Goal: Task Accomplishment & Management: Manage account settings

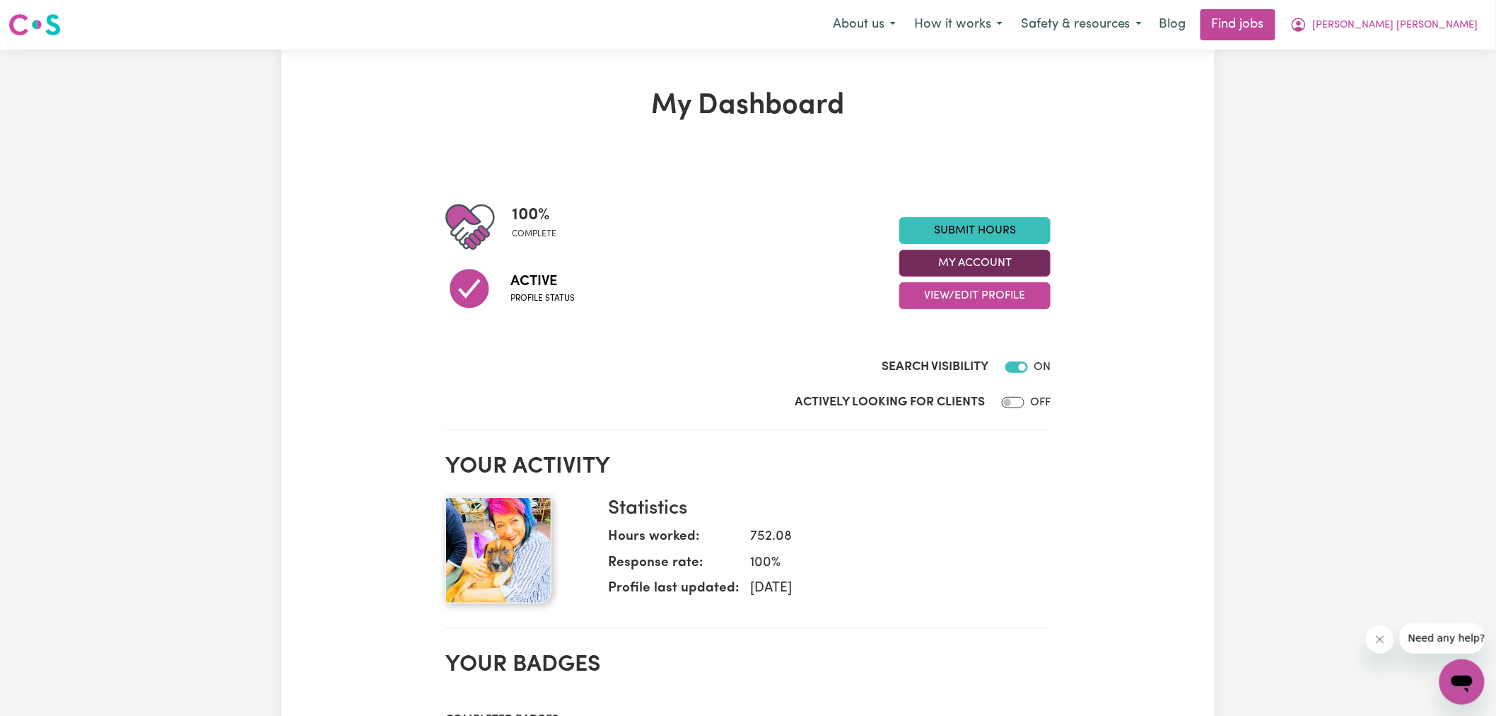
click at [943, 264] on button "My Account" at bounding box center [974, 263] width 151 height 27
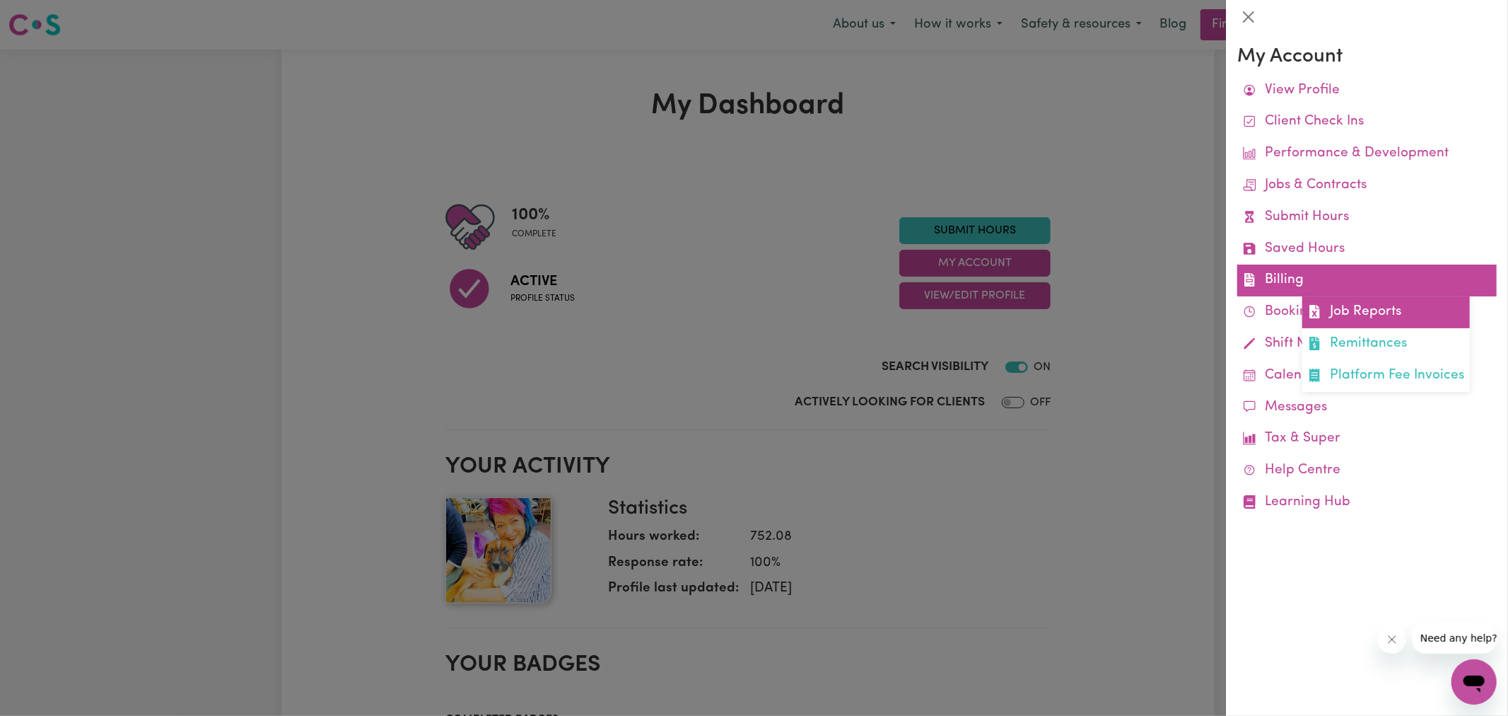
click at [1326, 321] on link "Job Reports" at bounding box center [1386, 312] width 168 height 32
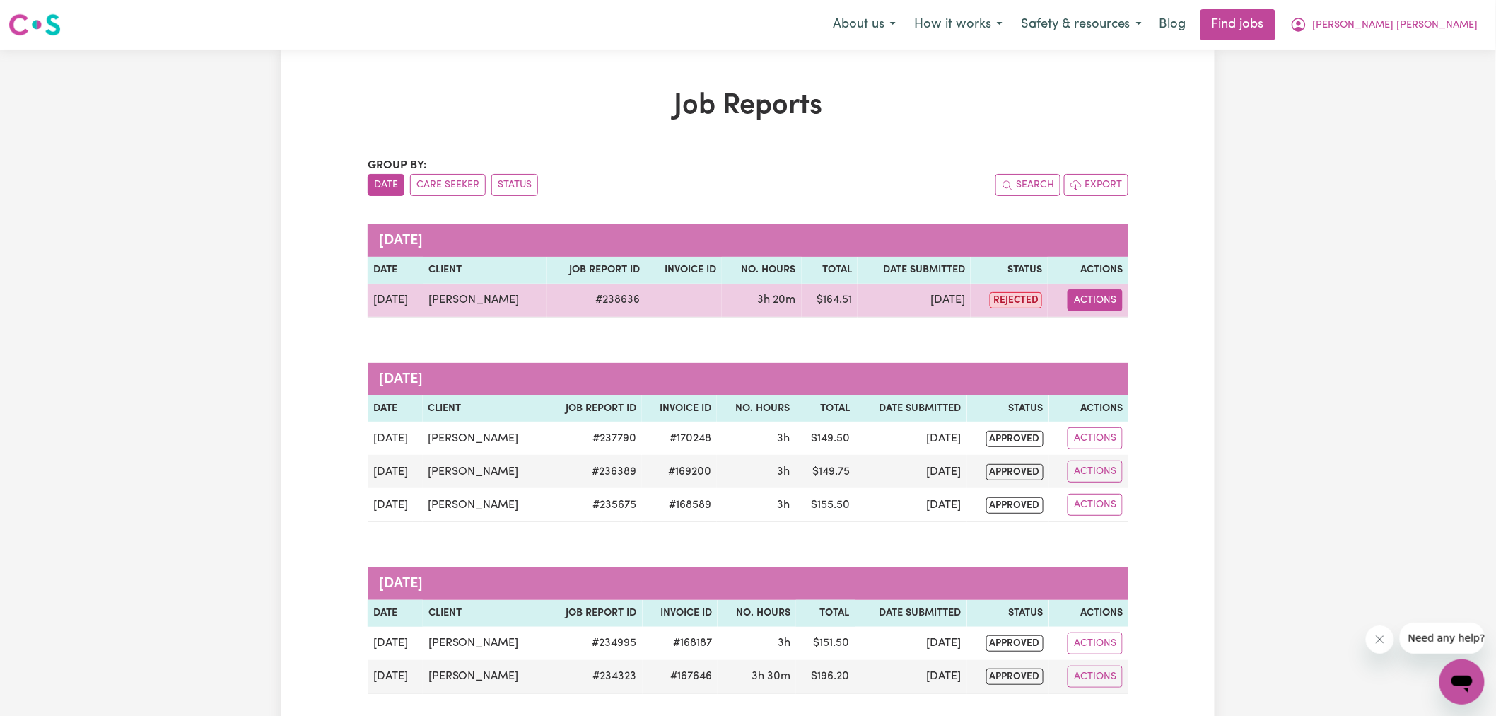
click at [1078, 298] on button "Actions" at bounding box center [1095, 300] width 55 height 22
click at [1097, 328] on link "View Job Report" at bounding box center [1133, 333] width 121 height 28
select select "pm"
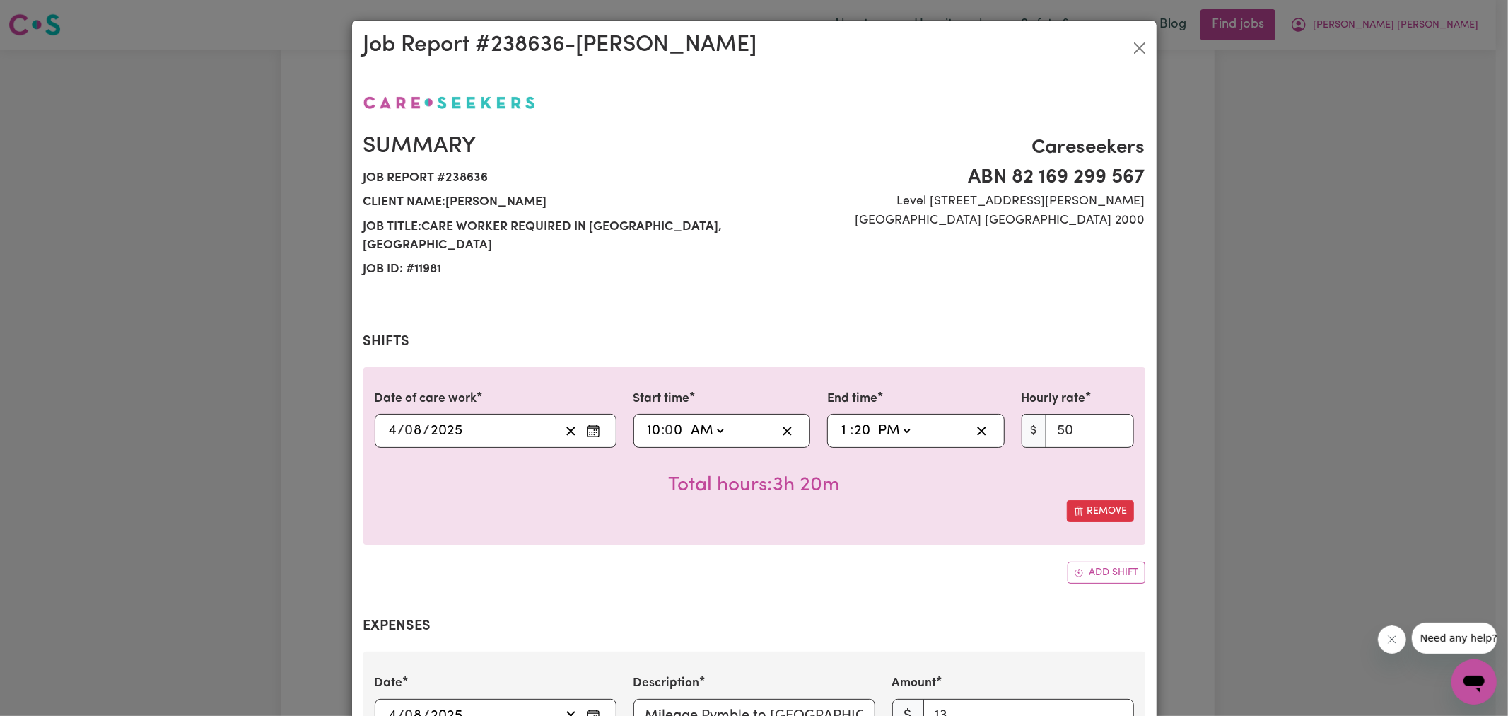
select select "50-Weekday"
click at [684, 420] on input "20" at bounding box center [675, 430] width 18 height 21
type input "13:00"
type input "0"
drag, startPoint x: 832, startPoint y: 597, endPoint x: 885, endPoint y: 468, distance: 139.5
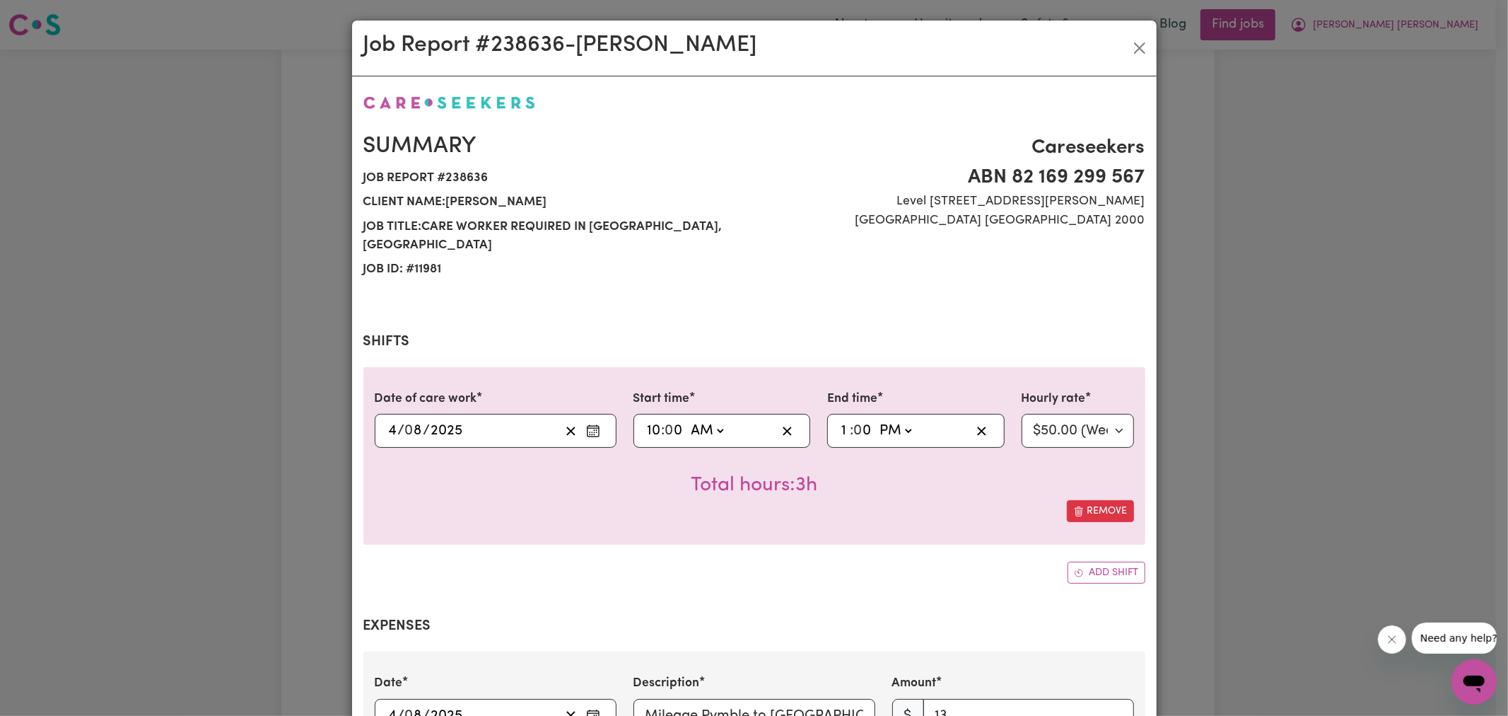
click at [831, 597] on div "Summary Job report # 238636 Client name: [PERSON_NAME] Job title: Care Worker R…" at bounding box center [754, 584] width 782 height 982
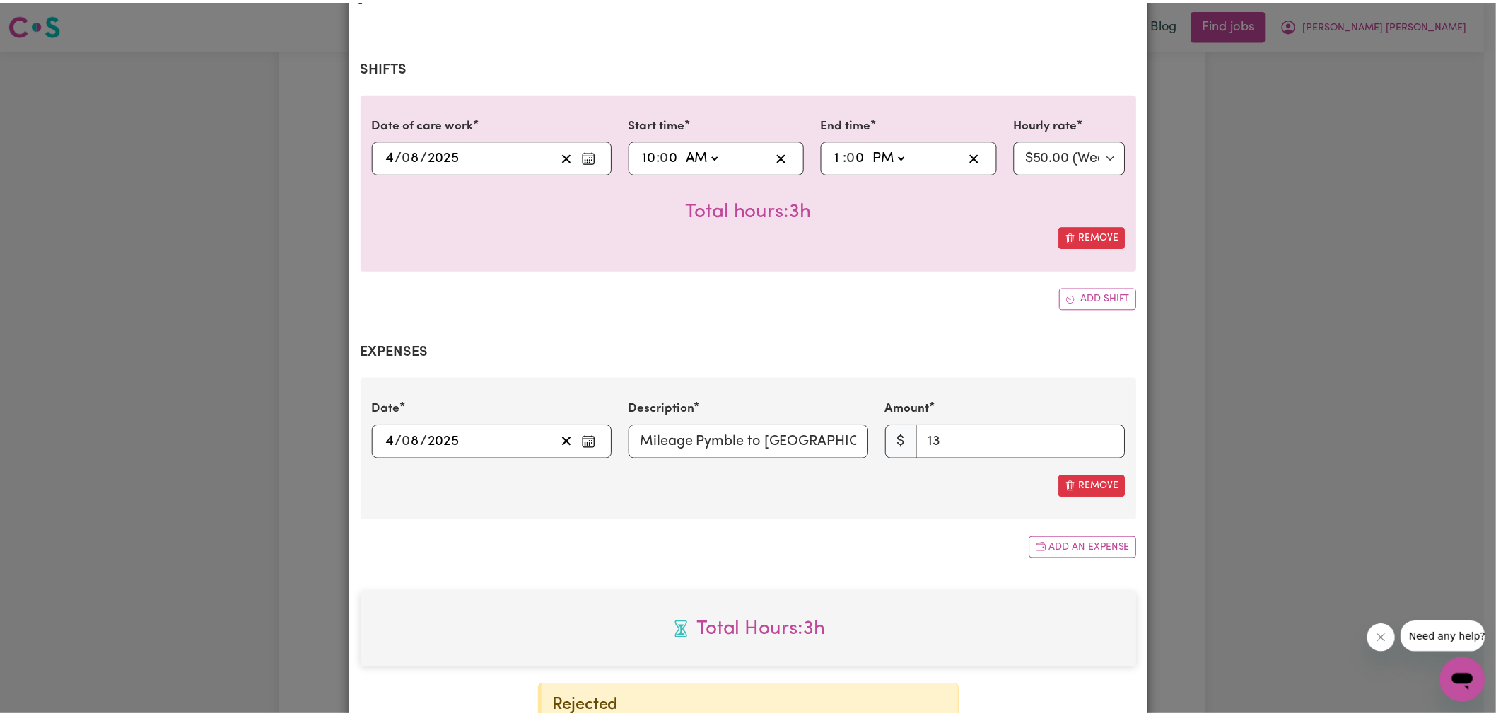
scroll to position [441, 0]
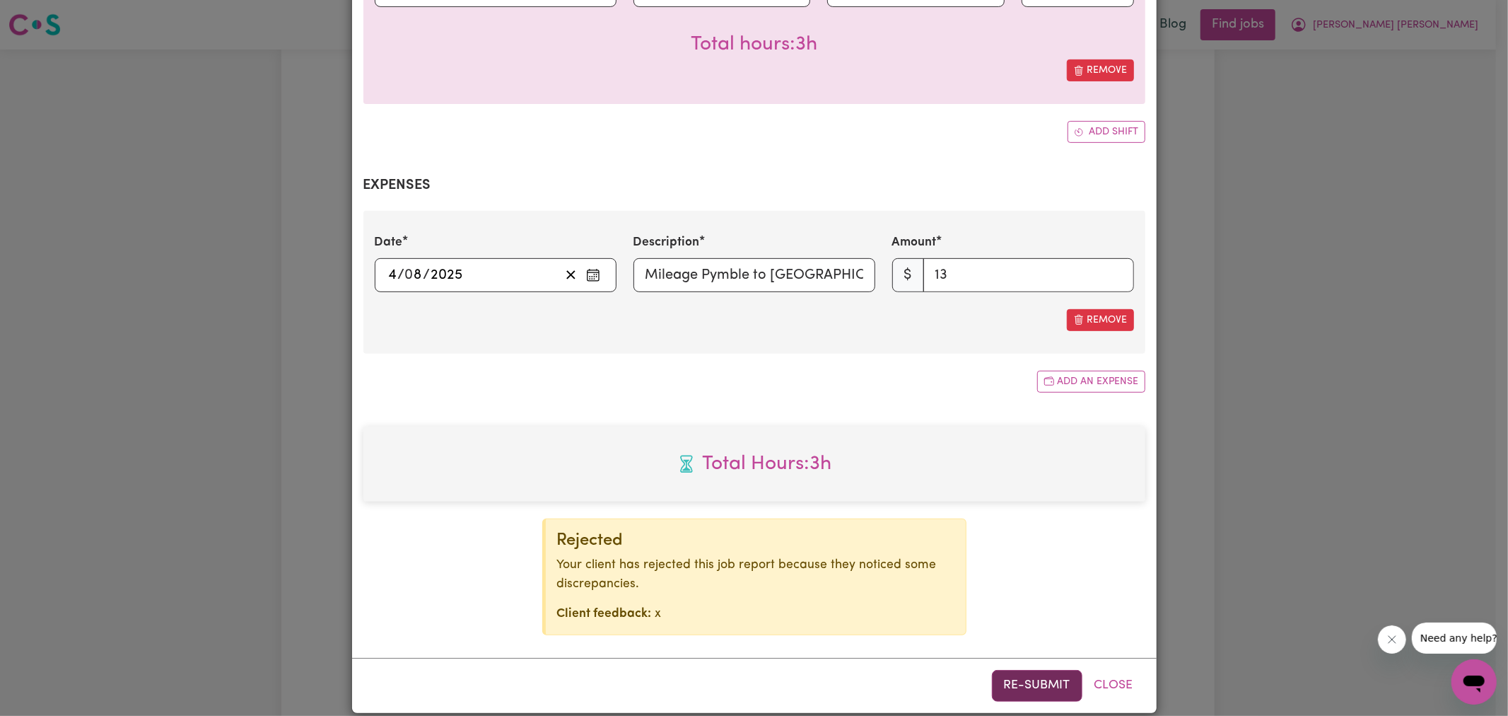
click at [1025, 670] on button "Re-submit" at bounding box center [1037, 685] width 91 height 31
drag, startPoint x: 1339, startPoint y: 372, endPoint x: 1342, endPoint y: 365, distance: 7.9
click at [1340, 371] on div "Job Report # 238636 - [PERSON_NAME] Summary Job report # 238636 Client name: [P…" at bounding box center [754, 358] width 1508 height 716
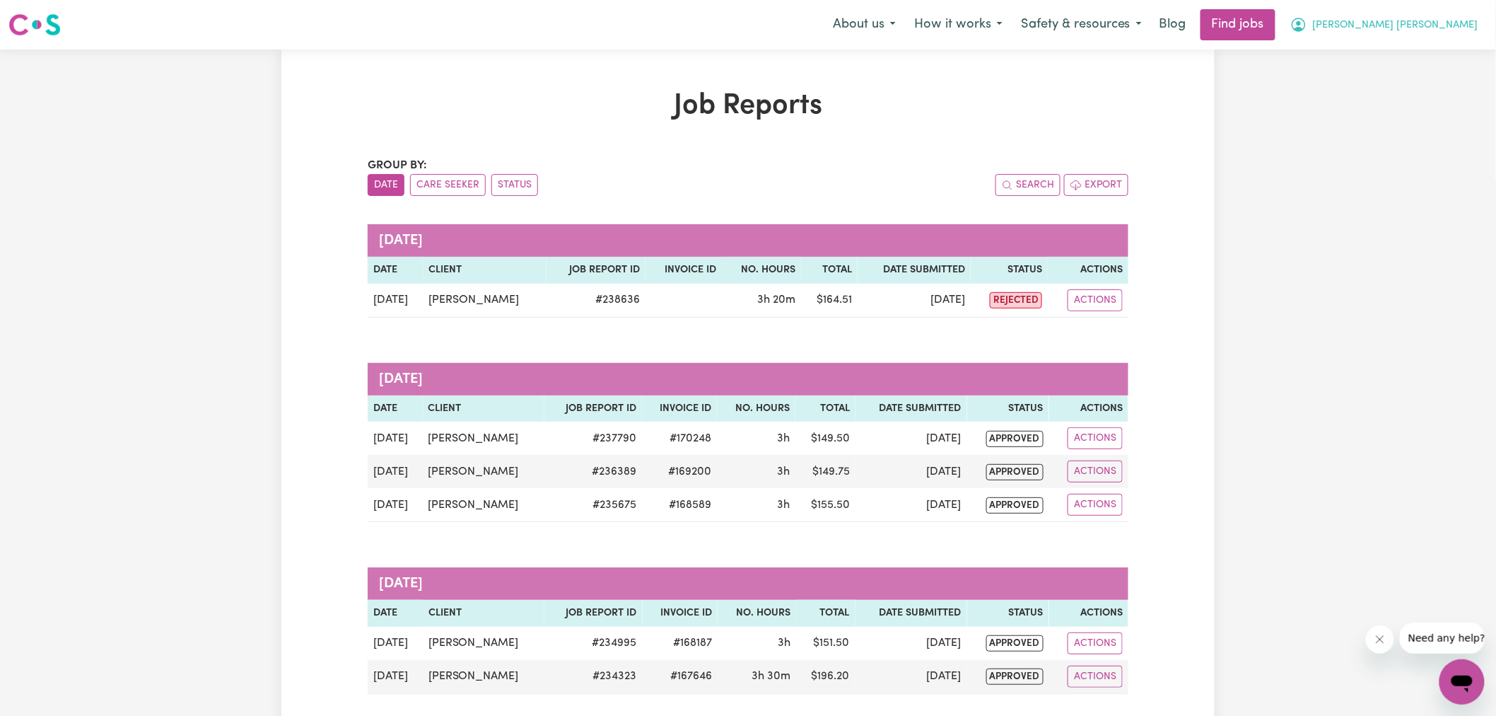
click at [1454, 21] on span "[PERSON_NAME] [PERSON_NAME]" at bounding box center [1395, 26] width 165 height 16
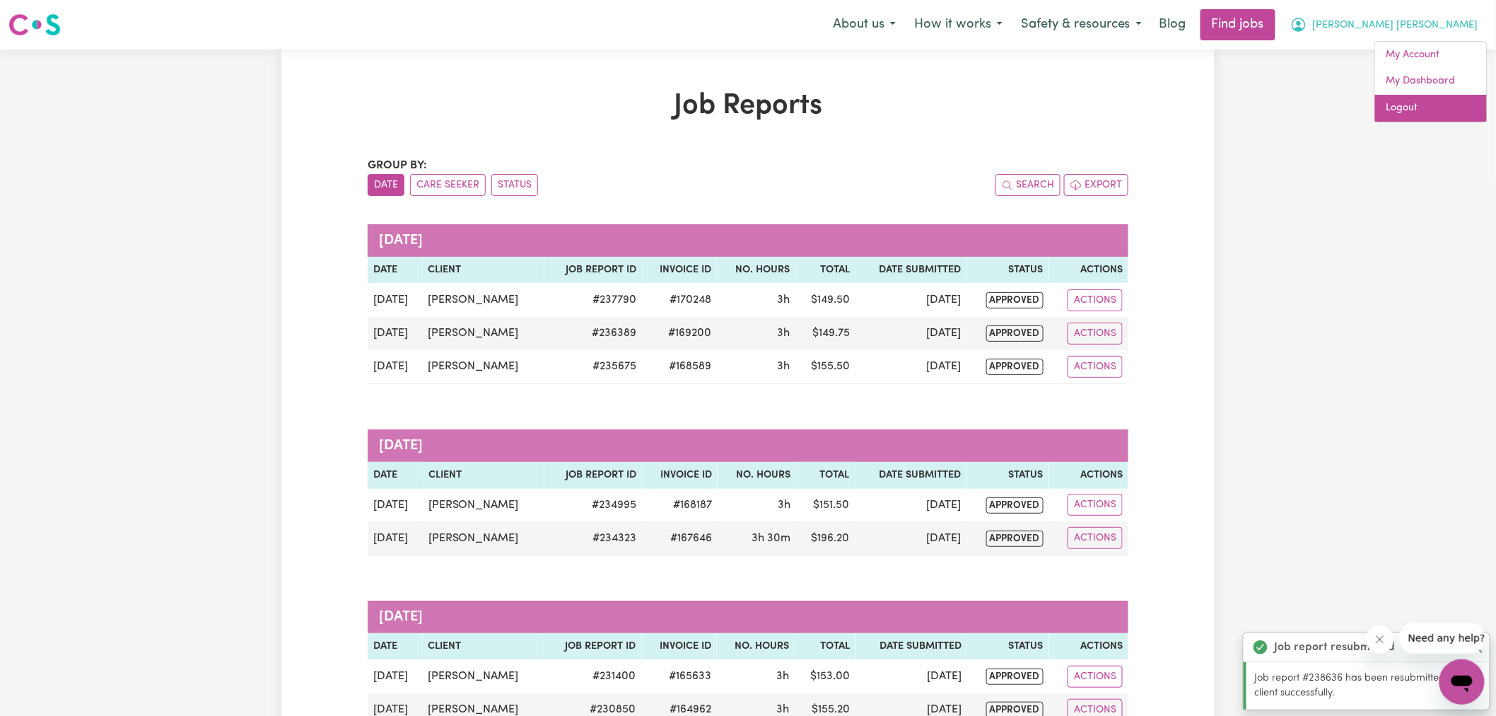
click at [1427, 110] on link "Logout" at bounding box center [1431, 108] width 112 height 27
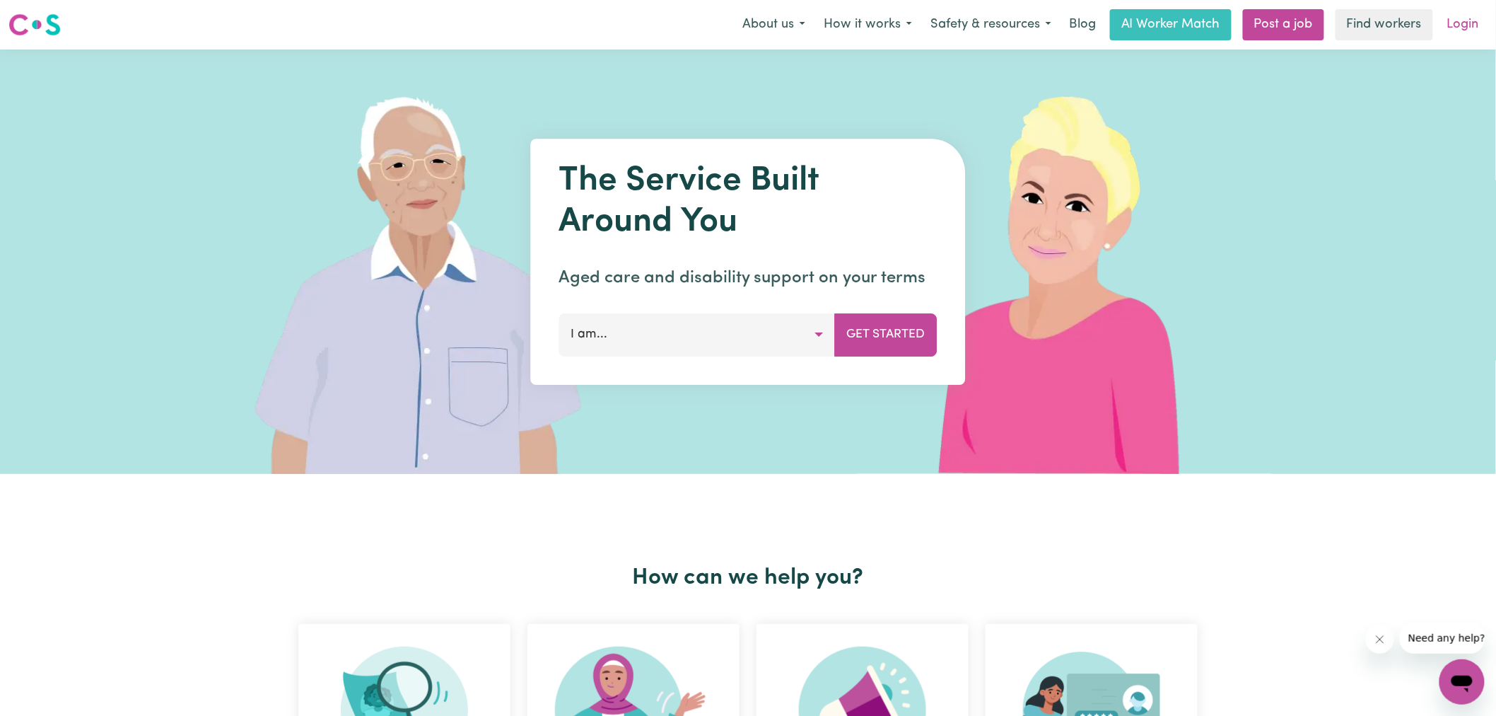
click at [1464, 24] on link "Login" at bounding box center [1463, 24] width 49 height 31
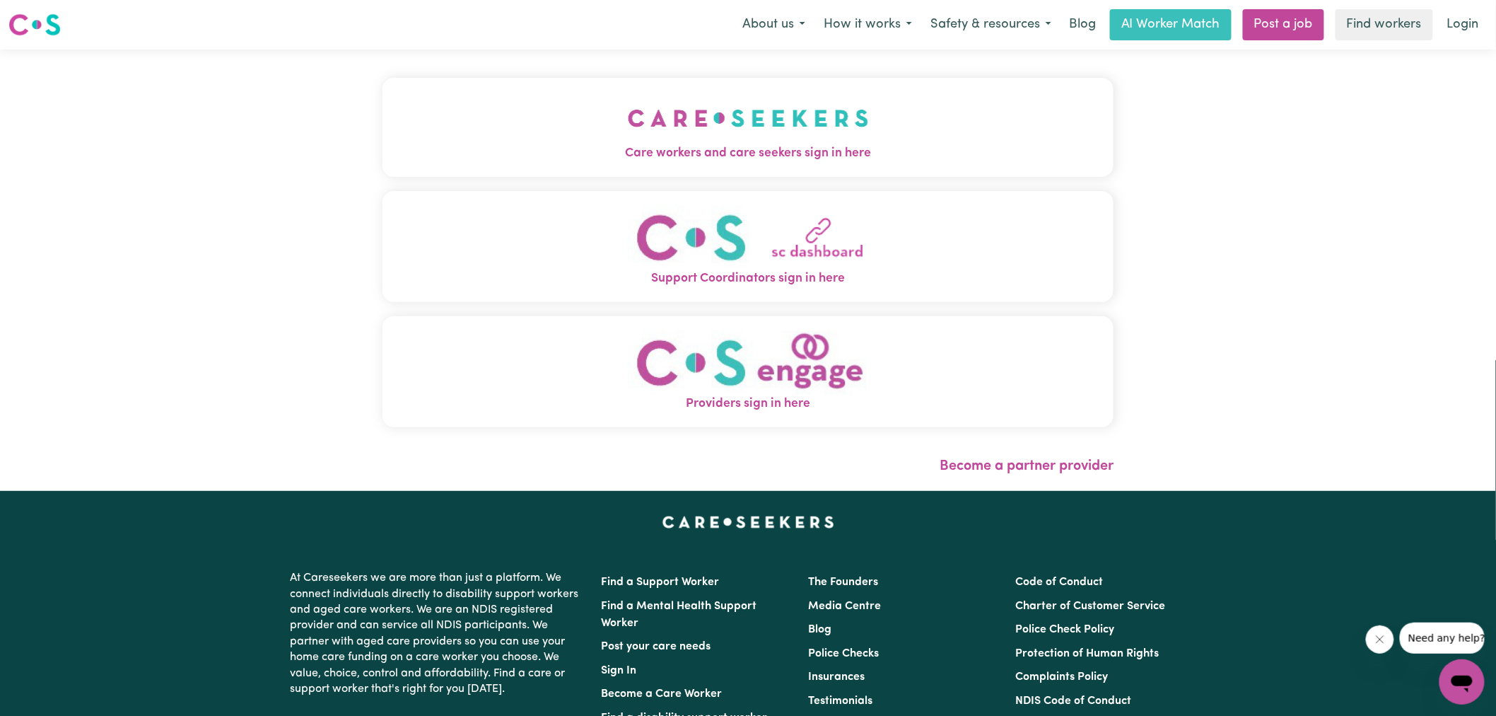
click at [865, 146] on span "Care workers and care seekers sign in here" at bounding box center [748, 153] width 731 height 18
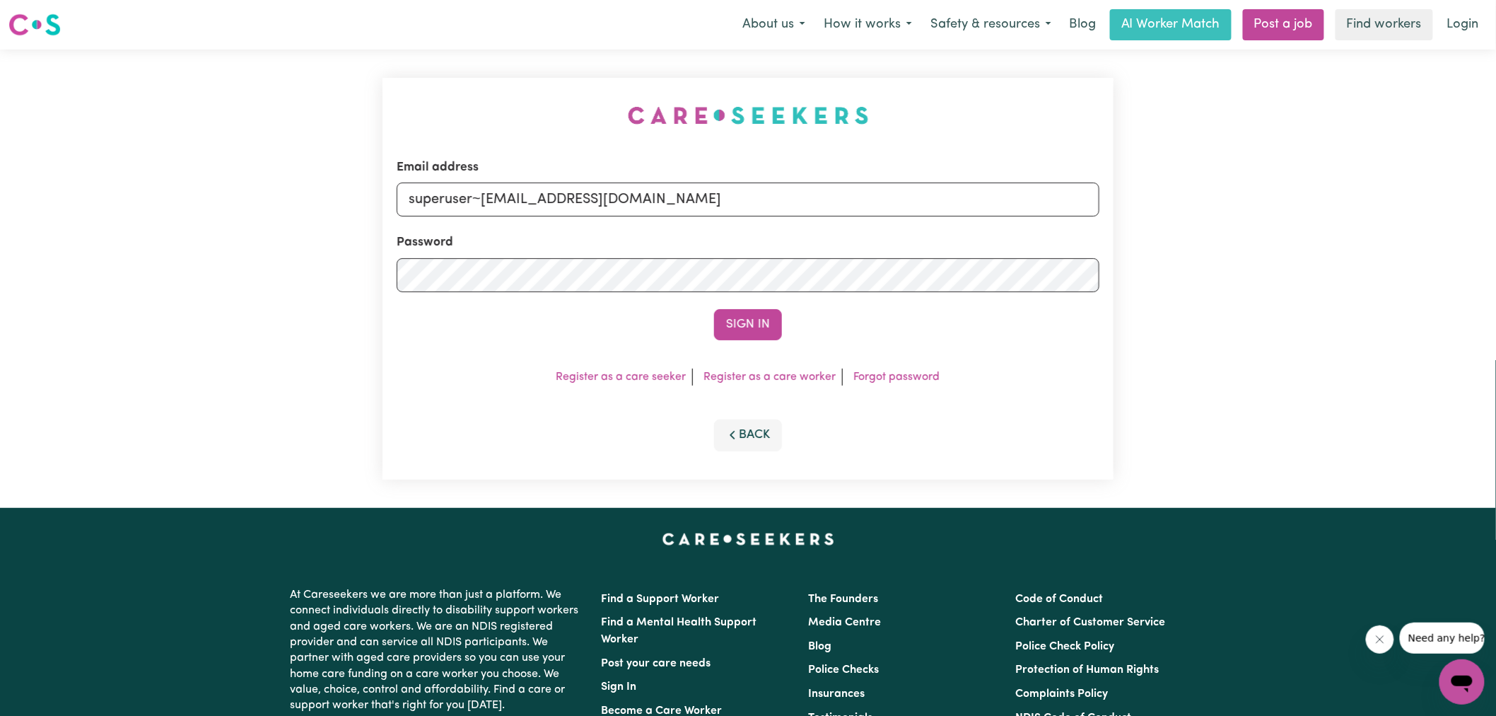
click at [332, 110] on div "Email address superuser~[EMAIL_ADDRESS][DOMAIN_NAME] Password Sign In Register …" at bounding box center [748, 278] width 1496 height 458
drag, startPoint x: 483, startPoint y: 199, endPoint x: 1507, endPoint y: 252, distance: 1025.9
click at [1495, 252] on html "Menu About us How it works Safety & resources Blog AI Worker Match Post a job F…" at bounding box center [748, 535] width 1496 height 1071
type input "[EMAIL_ADDRESS][DOMAIN_NAME]"
click at [714, 309] on button "Sign In" at bounding box center [748, 324] width 68 height 31
